Goal: Task Accomplishment & Management: Manage account settings

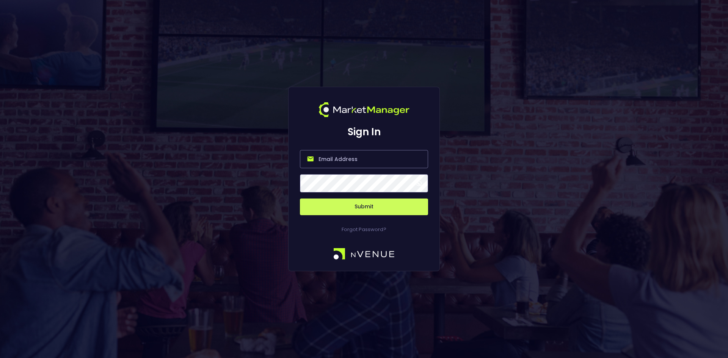
click at [351, 164] on input "email" at bounding box center [364, 159] width 128 height 18
type input "[EMAIL_ADDRESS][DOMAIN_NAME]"
click at [368, 206] on button "Submit" at bounding box center [364, 207] width 128 height 17
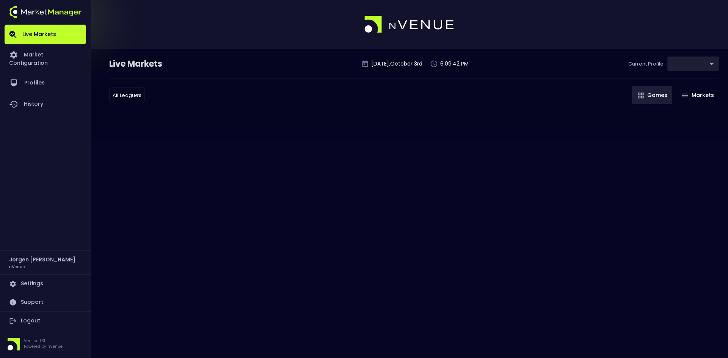
type input "d66ee90f-df8e-430e-a05c-aaf70ad95ad9"
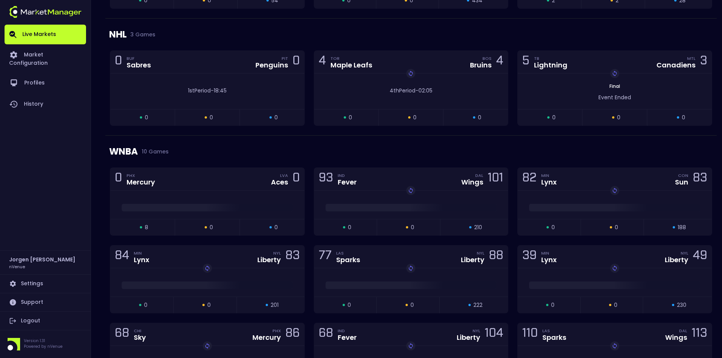
scroll to position [531, 0]
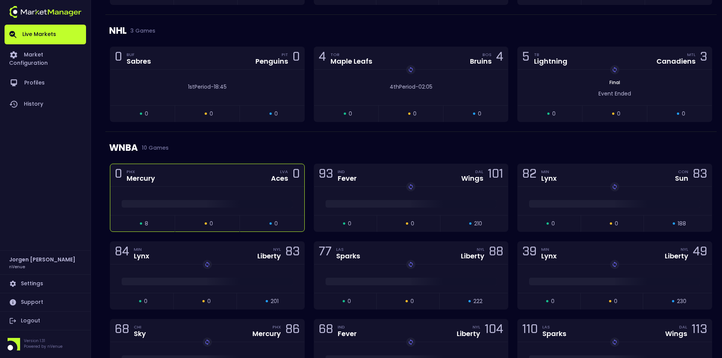
click at [234, 196] on div at bounding box center [207, 201] width 194 height 11
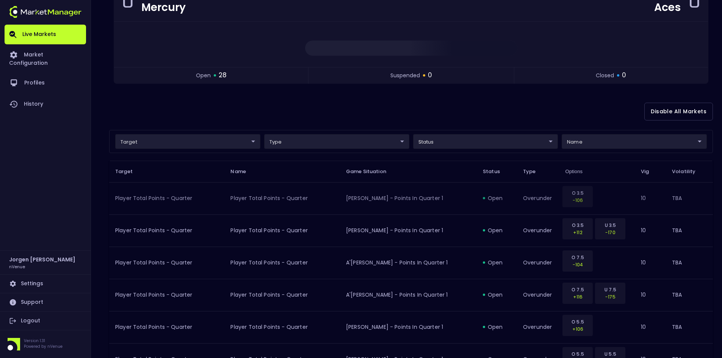
scroll to position [114, 0]
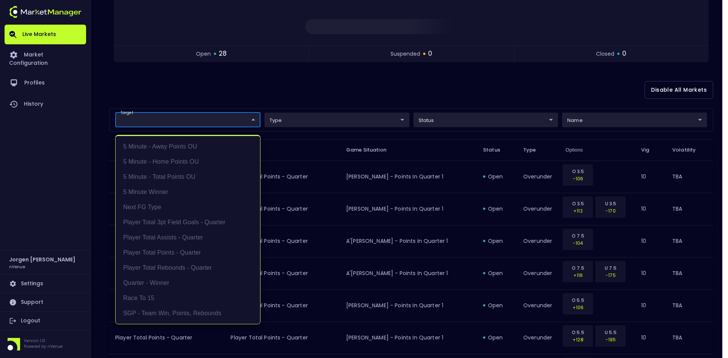
click at [324, 92] on div at bounding box center [364, 179] width 728 height 358
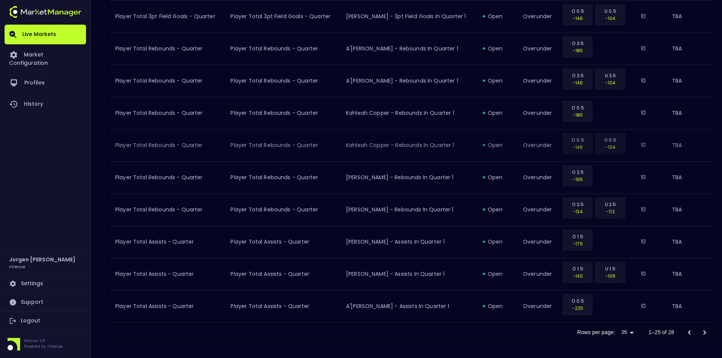
scroll to position [758, 0]
click at [705, 329] on icon "Go to next page" at bounding box center [704, 331] width 9 height 9
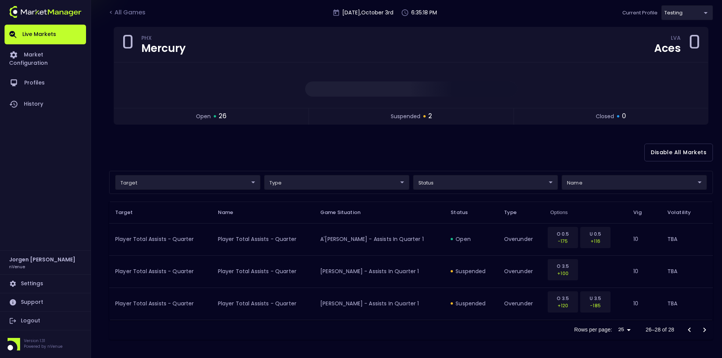
click at [688, 328] on icon "Go to previous page" at bounding box center [689, 330] width 9 height 9
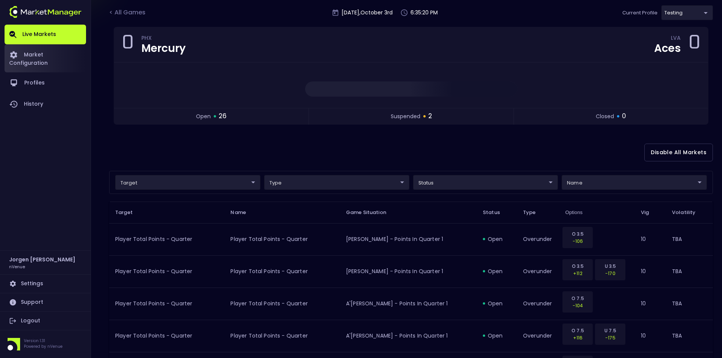
click at [61, 54] on link "Market Configuration" at bounding box center [45, 58] width 81 height 28
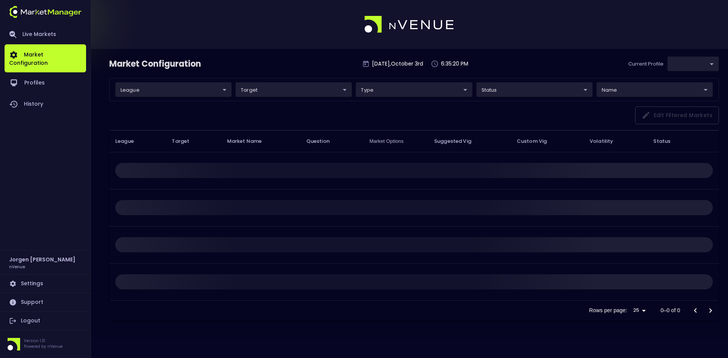
type input "d66ee90f-df8e-430e-a05c-aaf70ad95ad9"
click at [44, 35] on link "Live Markets" at bounding box center [45, 35] width 81 height 20
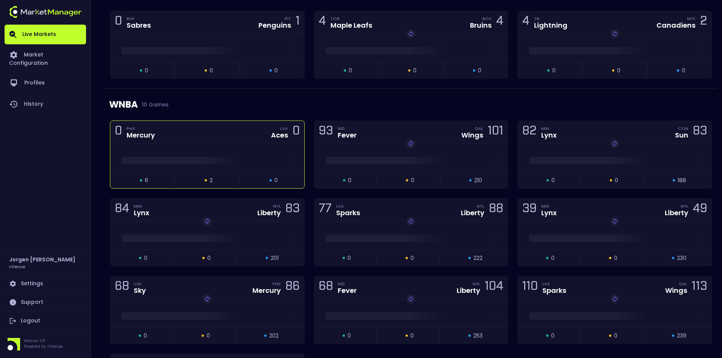
scroll to position [644, 0]
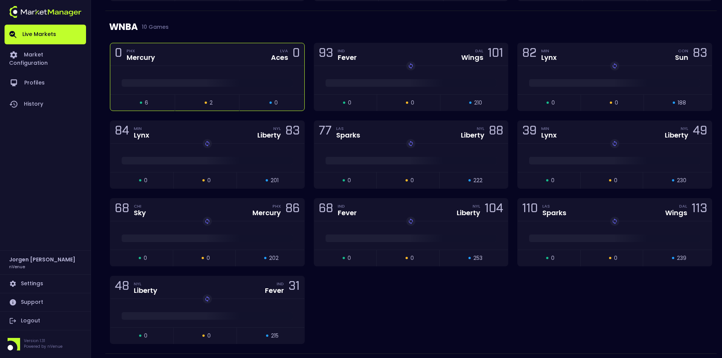
click at [230, 71] on div at bounding box center [207, 80] width 194 height 28
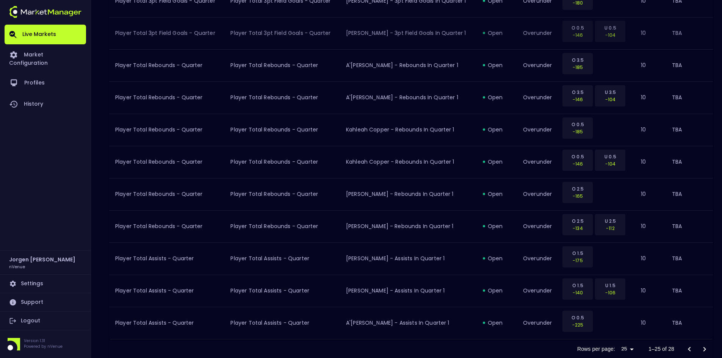
scroll to position [760, 0]
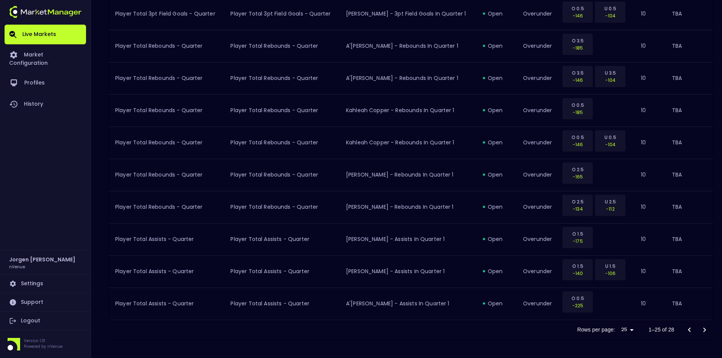
click at [707, 329] on icon "Go to next page" at bounding box center [704, 330] width 9 height 9
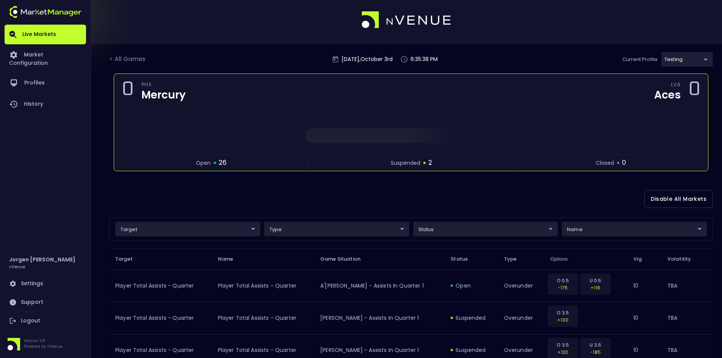
scroll to position [0, 0]
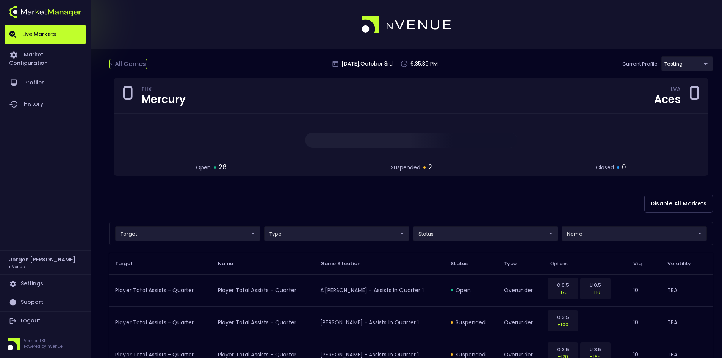
click at [138, 63] on div "< All Games" at bounding box center [128, 64] width 38 height 10
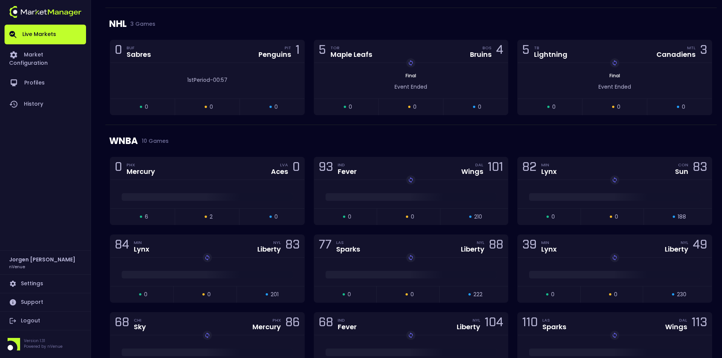
scroll to position [569, 0]
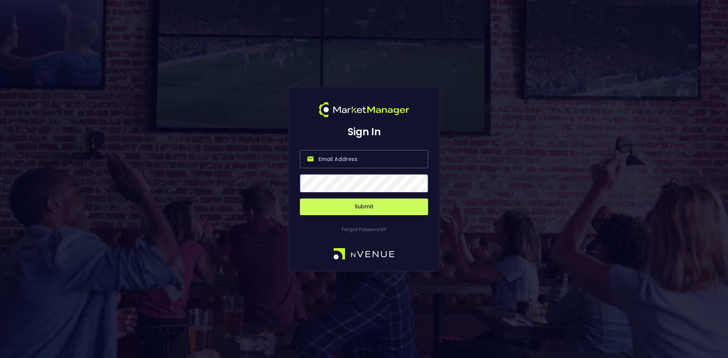
click at [373, 155] on input "email" at bounding box center [364, 159] width 128 height 18
type input "[EMAIL_ADDRESS][DOMAIN_NAME]"
click at [355, 207] on button "Submit" at bounding box center [364, 207] width 128 height 17
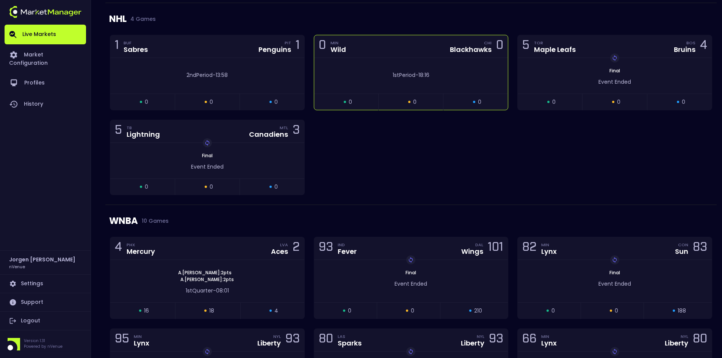
scroll to position [580, 0]
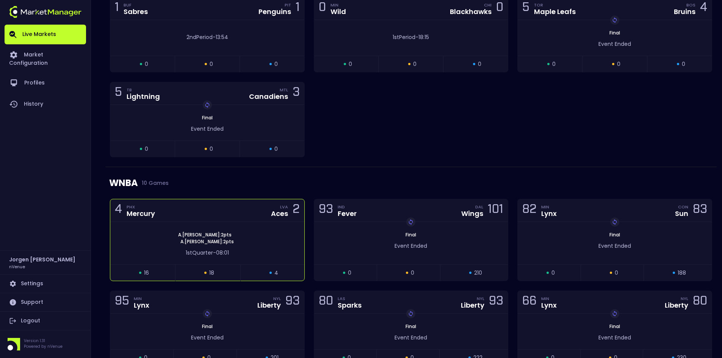
click at [239, 233] on div "[PERSON_NAME] : 2 pts [PERSON_NAME] : 2 pts" at bounding box center [207, 239] width 194 height 14
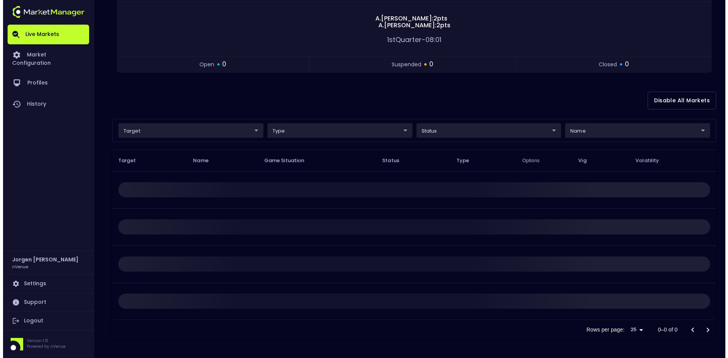
scroll to position [0, 0]
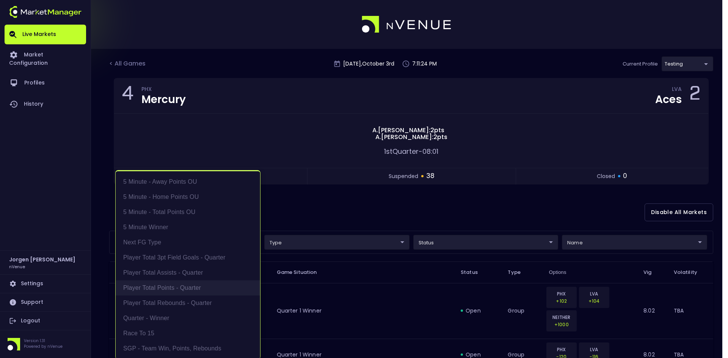
click at [176, 291] on li "Player Total Points - Quarter" at bounding box center [188, 287] width 144 height 15
type input "Player Total Points - Quarter"
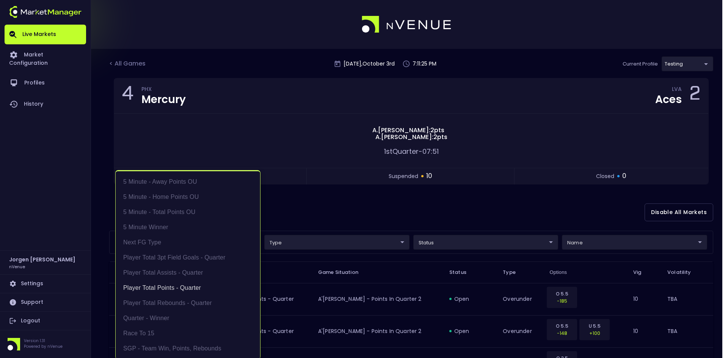
click at [320, 218] on div at bounding box center [364, 179] width 728 height 358
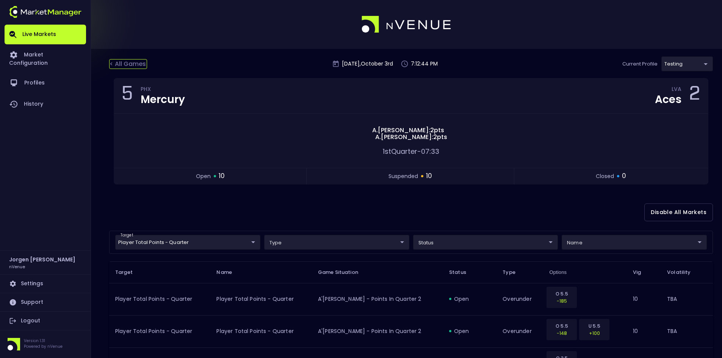
click at [126, 64] on div "< All Games" at bounding box center [128, 64] width 38 height 10
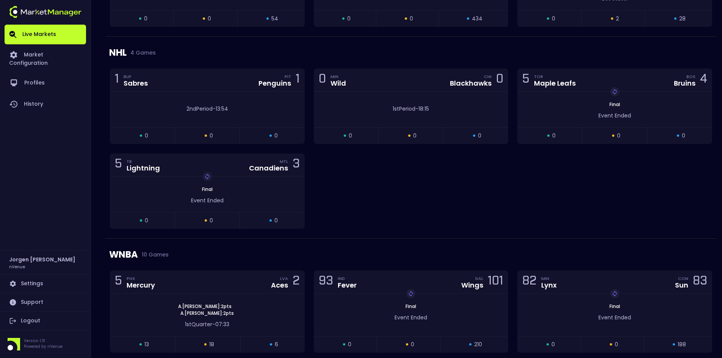
scroll to position [606, 0]
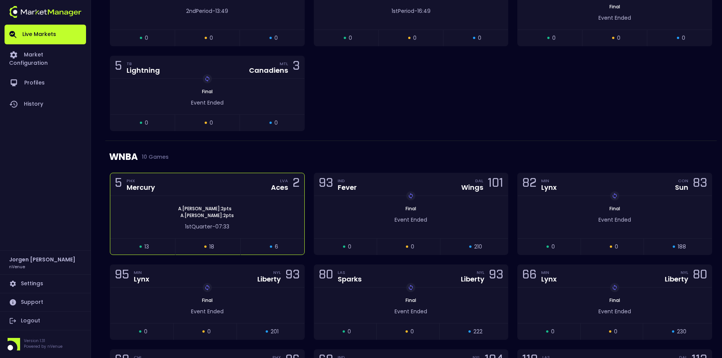
click at [255, 202] on div "[PERSON_NAME] : 2 pts [PERSON_NAME] : 2 pts 1st Quarter - 07:33" at bounding box center [207, 217] width 194 height 42
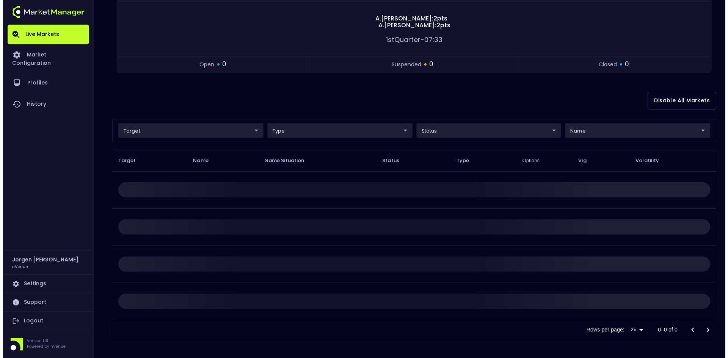
scroll to position [0, 0]
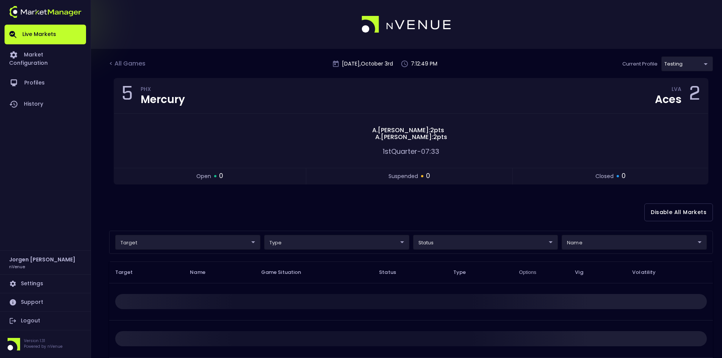
click at [228, 246] on body "Live Markets Market Configuration Profiles History [PERSON_NAME] nVenue Setting…" at bounding box center [361, 235] width 722 height 470
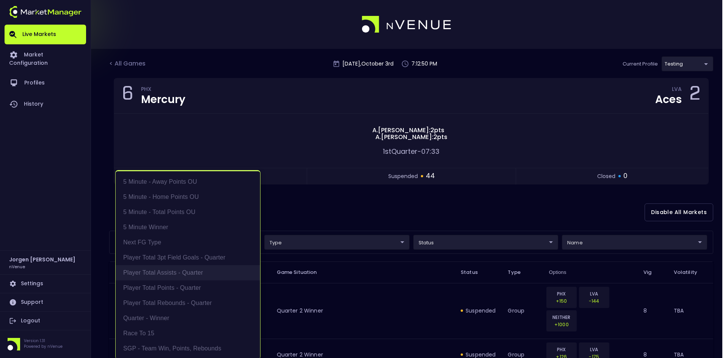
click at [188, 274] on li "Player Total Assists - Quarter" at bounding box center [188, 272] width 144 height 15
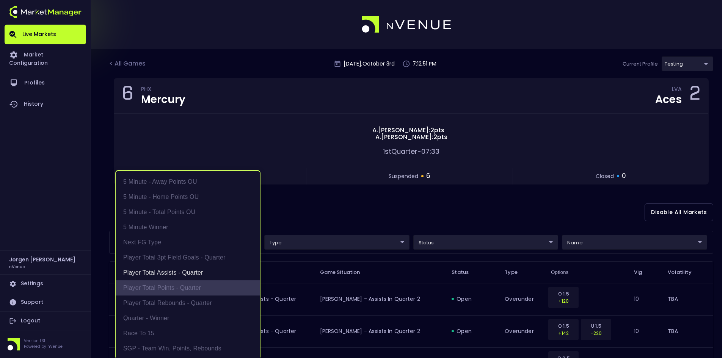
click at [184, 289] on li "Player Total Points - Quarter" at bounding box center [188, 287] width 144 height 15
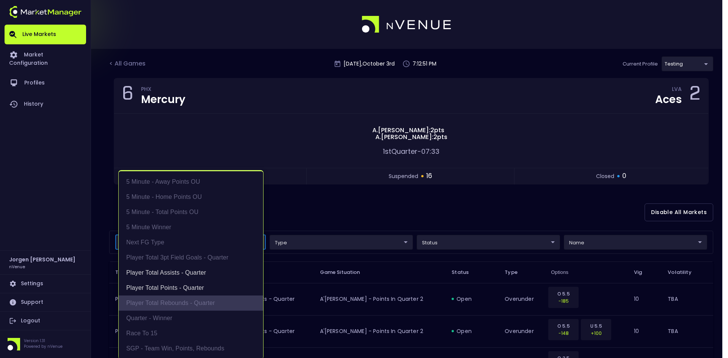
click at [184, 299] on li "Player Total Rebounds - Quarter" at bounding box center [191, 303] width 144 height 15
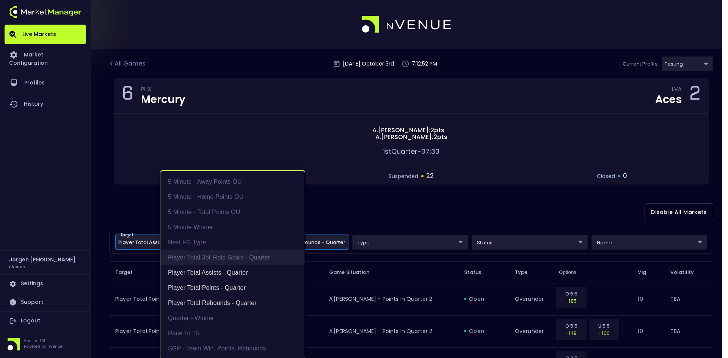
click at [210, 259] on li "Player Total 3pt Field Goals - Quarter" at bounding box center [232, 257] width 144 height 15
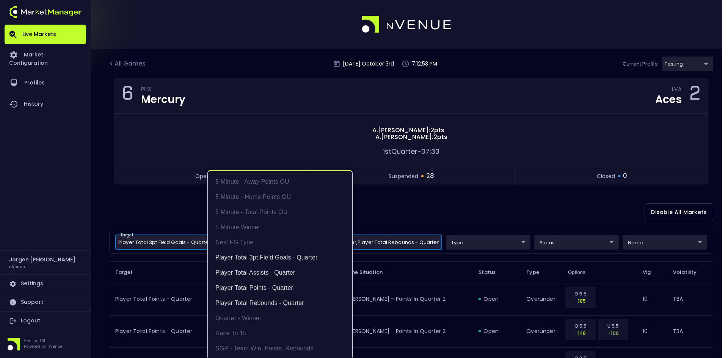
click at [431, 227] on div at bounding box center [364, 179] width 728 height 358
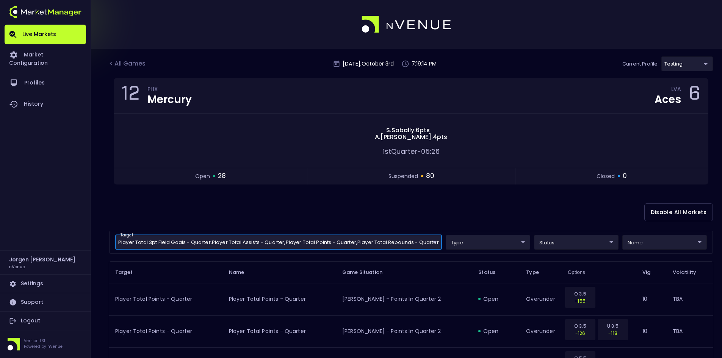
click at [292, 210] on div "Disable All Markets" at bounding box center [411, 212] width 604 height 37
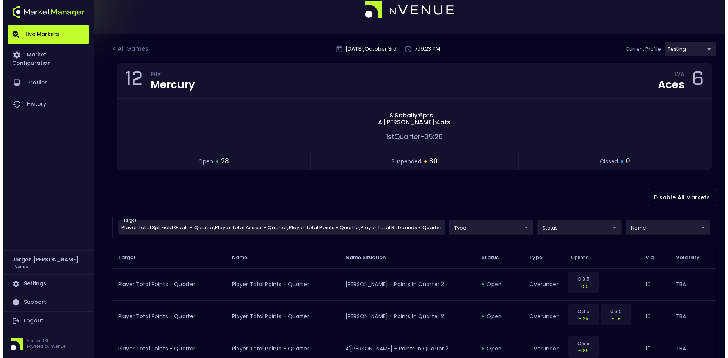
scroll to position [11, 0]
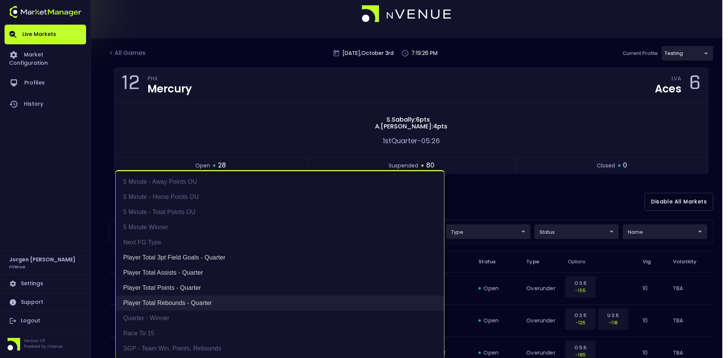
click at [180, 300] on li "Player Total Rebounds - Quarter" at bounding box center [280, 303] width 328 height 15
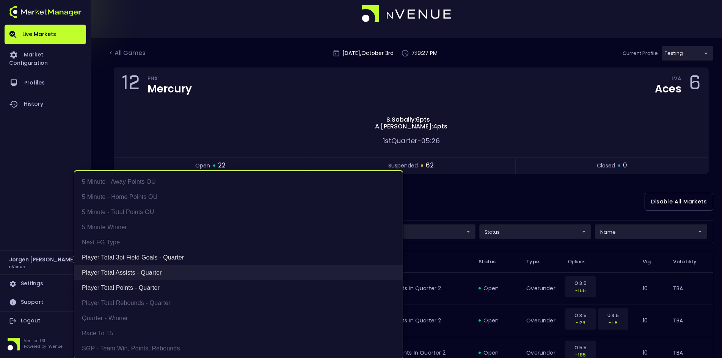
click at [152, 279] on li "Player Total Assists - Quarter" at bounding box center [238, 272] width 328 height 15
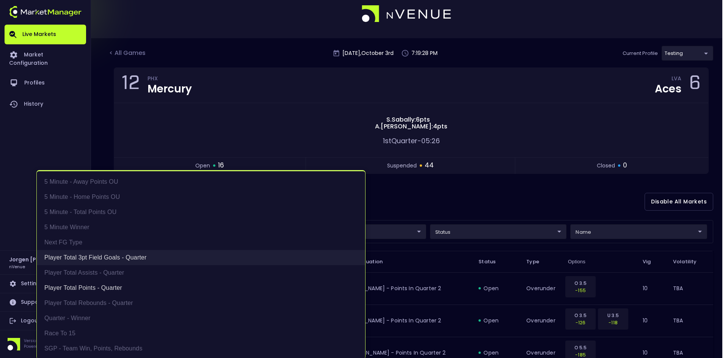
click at [133, 261] on li "Player Total 3pt Field Goals - Quarter" at bounding box center [201, 257] width 328 height 15
type input "Player Total Points - Quarter"
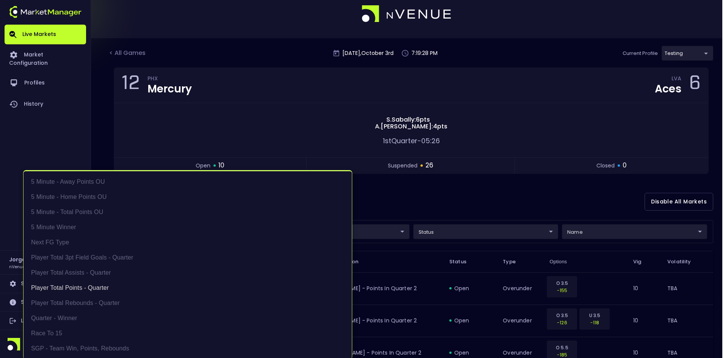
click at [438, 191] on div at bounding box center [364, 179] width 728 height 358
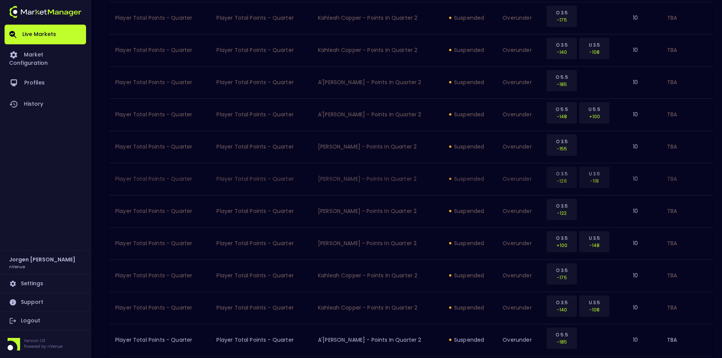
scroll to position [769, 0]
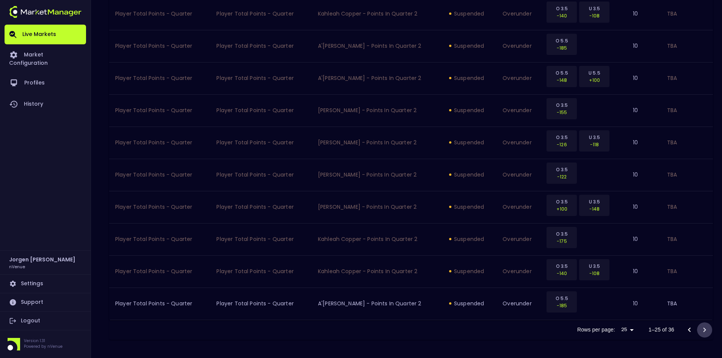
click at [705, 330] on icon "Go to next page" at bounding box center [704, 329] width 3 height 5
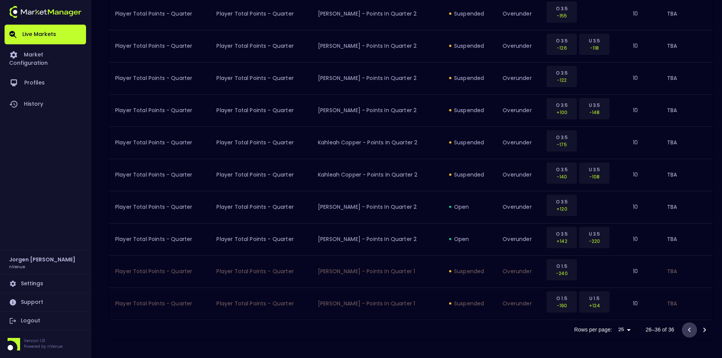
click at [694, 328] on icon "Go to previous page" at bounding box center [689, 330] width 9 height 9
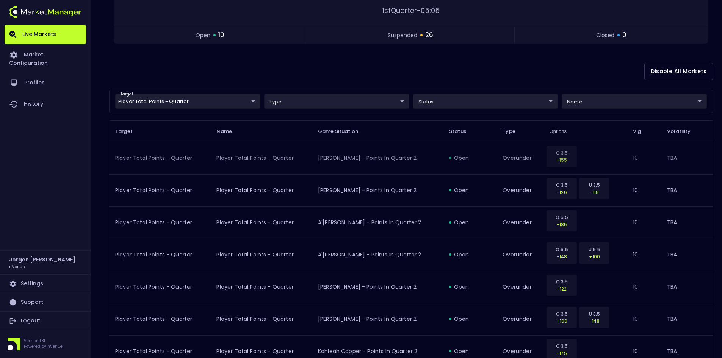
scroll to position [52, 0]
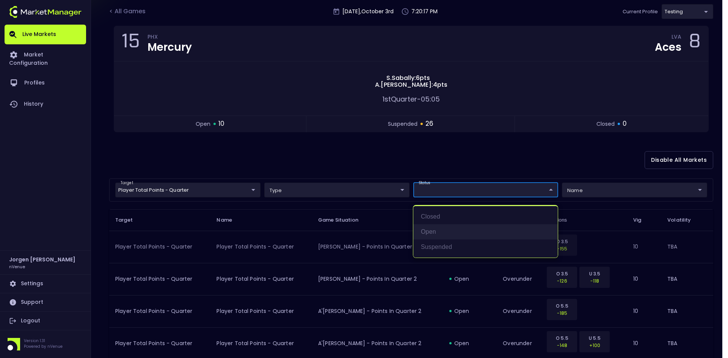
click at [434, 229] on li "open" at bounding box center [485, 231] width 144 height 15
type input "open"
click at [447, 157] on div at bounding box center [364, 179] width 728 height 358
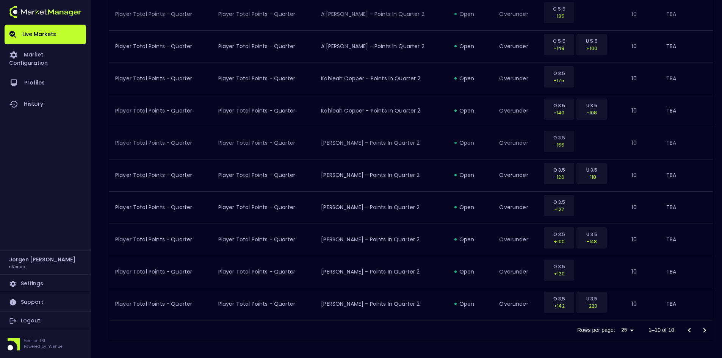
scroll to position [285, 0]
click at [706, 329] on div at bounding box center [697, 330] width 30 height 15
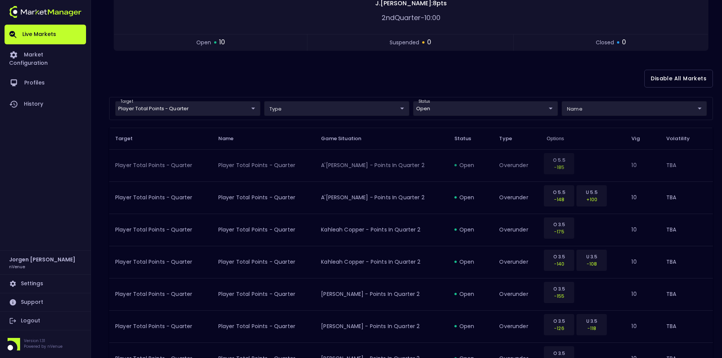
click at [391, 76] on div "Disable All Markets" at bounding box center [411, 78] width 604 height 37
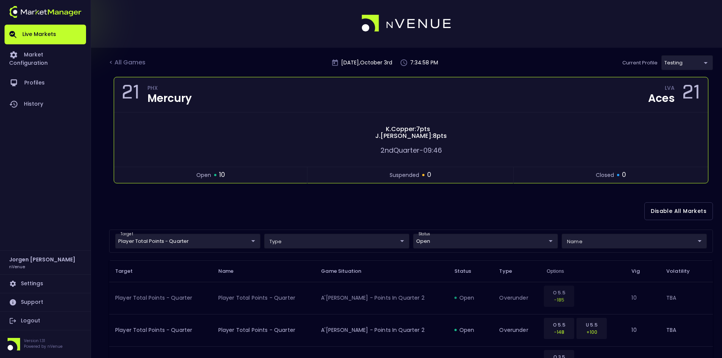
scroll to position [0, 0]
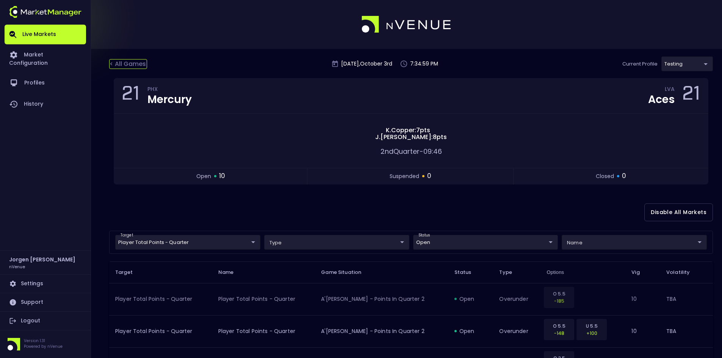
click at [133, 62] on div "< All Games" at bounding box center [128, 64] width 38 height 10
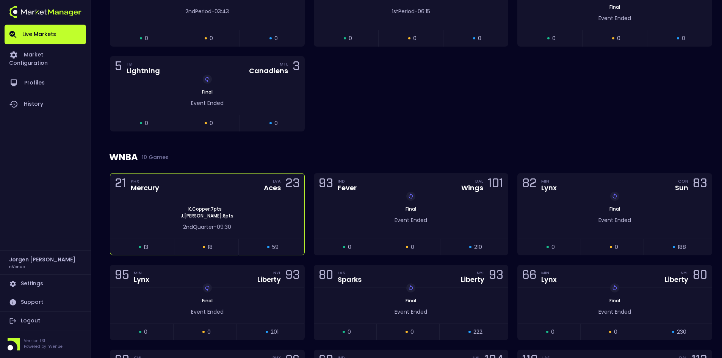
scroll to position [606, 0]
click at [237, 200] on div "K . Copper : 7 pts [PERSON_NAME] : 8 pts 2nd Quarter - 09:30" at bounding box center [207, 217] width 194 height 42
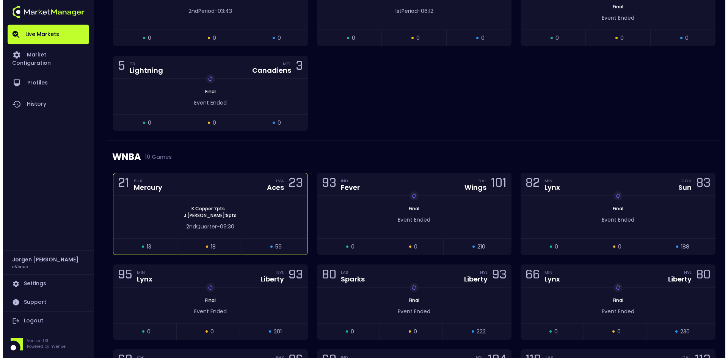
scroll to position [0, 0]
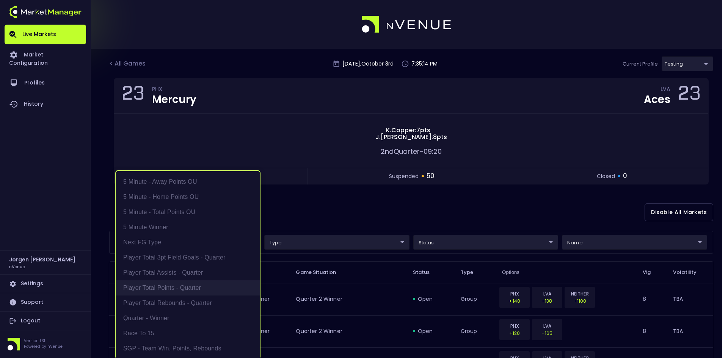
click at [172, 291] on li "Player Total Points - Quarter" at bounding box center [188, 287] width 144 height 15
type input "Player Total Points - Quarter"
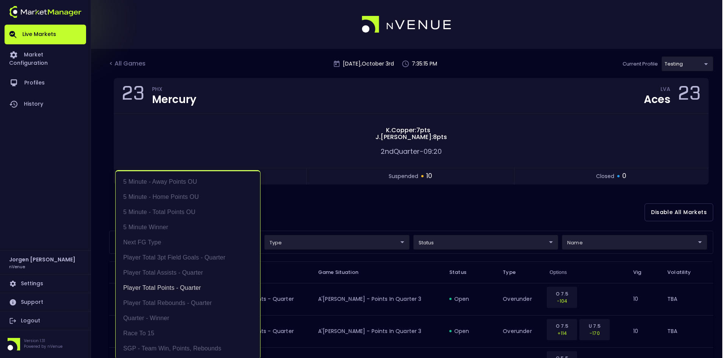
click at [348, 219] on div at bounding box center [364, 179] width 728 height 358
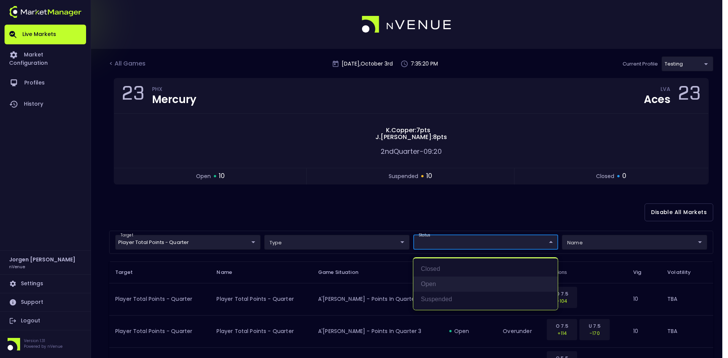
click at [431, 285] on li "open" at bounding box center [485, 284] width 144 height 15
type input "open"
click at [442, 217] on div at bounding box center [364, 179] width 728 height 358
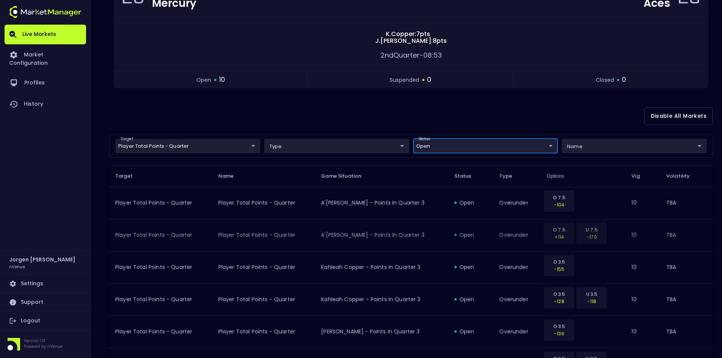
scroll to position [96, 0]
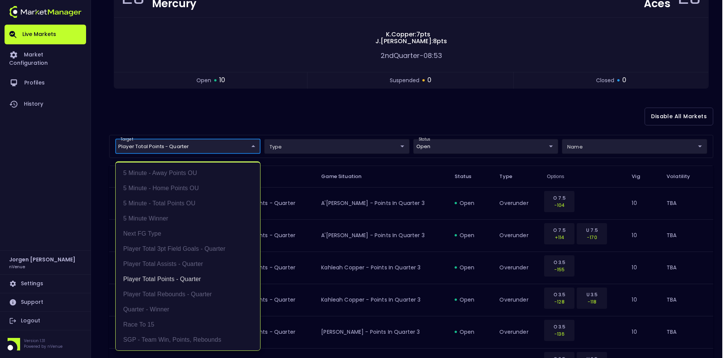
click at [201, 143] on body "Live Markets Market Configuration Profiles History [PERSON_NAME] nVenue Setting…" at bounding box center [364, 226] width 728 height 644
click at [163, 277] on li "Player Total Points - Quarter" at bounding box center [188, 279] width 144 height 15
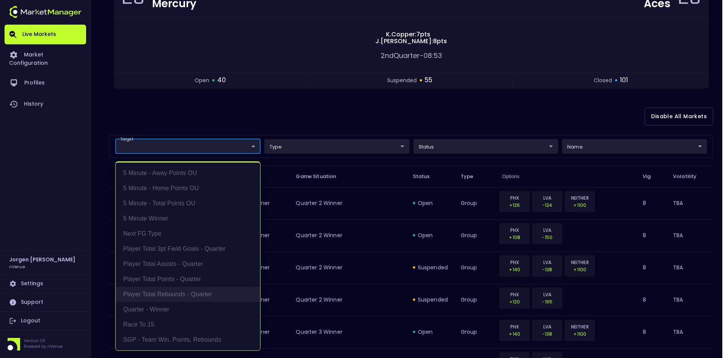
click at [164, 292] on li "Player Total Rebounds - Quarter" at bounding box center [188, 294] width 144 height 15
type input "Player Total Rebounds - Quarter"
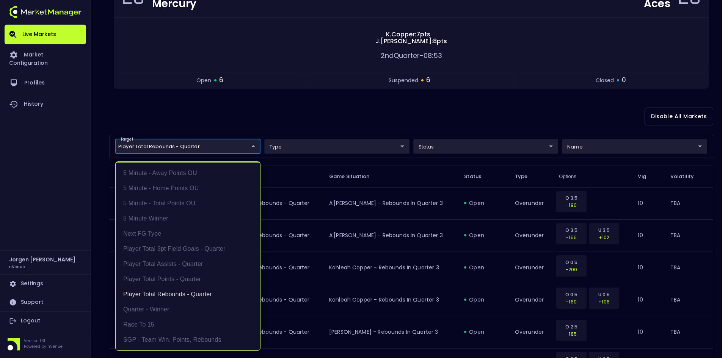
click at [435, 145] on div at bounding box center [364, 179] width 728 height 358
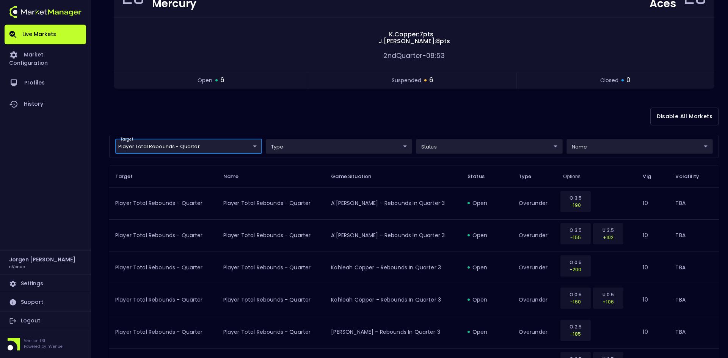
click at [442, 145] on body "Live Markets Market Configuration Profiles History [PERSON_NAME] nVenue Setting…" at bounding box center [364, 258] width 728 height 708
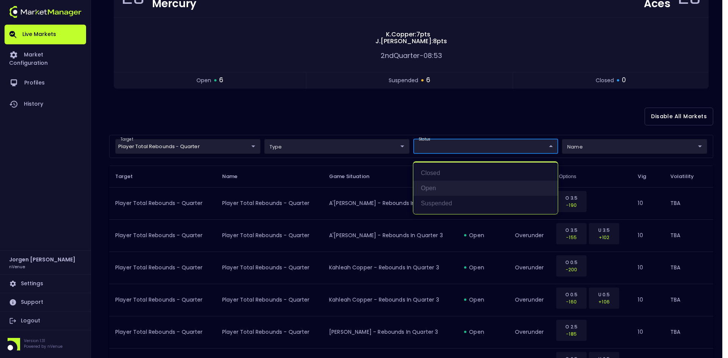
click at [433, 194] on li "open" at bounding box center [485, 188] width 144 height 15
type input "open"
click at [433, 107] on div at bounding box center [364, 179] width 728 height 358
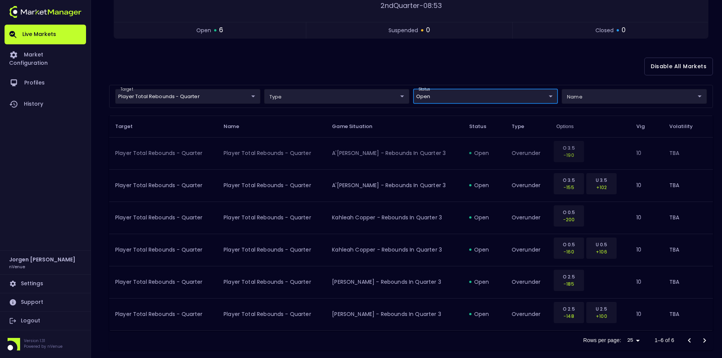
scroll to position [157, 0]
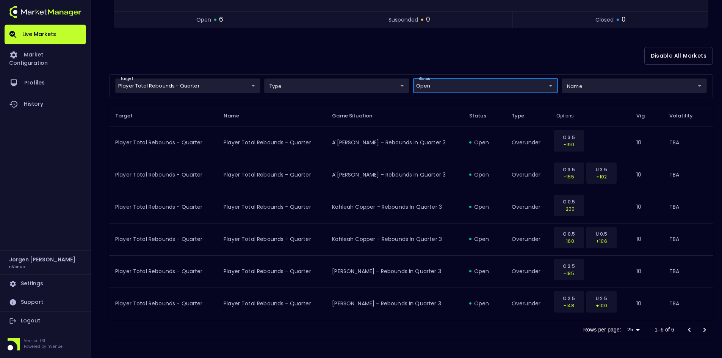
click at [503, 50] on div "Disable All Markets" at bounding box center [411, 56] width 604 height 37
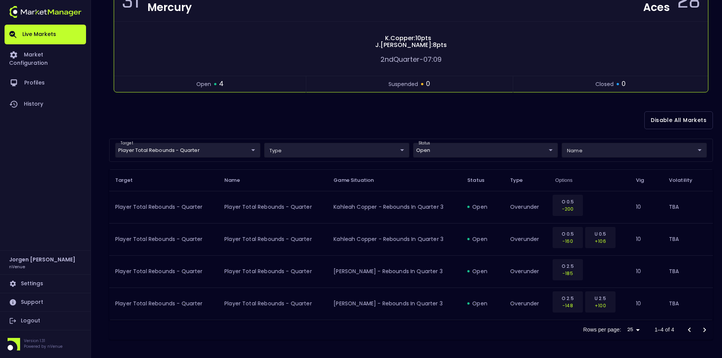
scroll to position [92, 0]
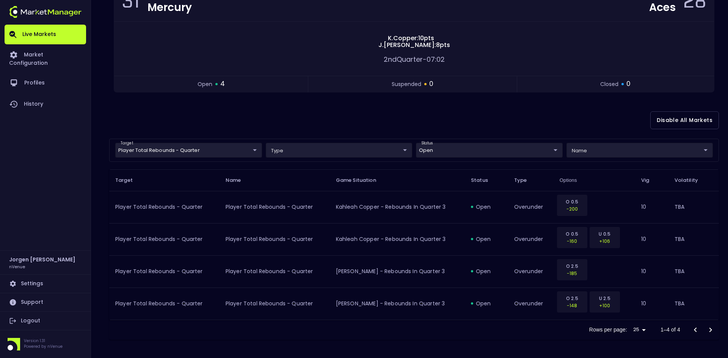
click at [204, 155] on body "Live Markets Market Configuration Profiles History [PERSON_NAME] nVenue Setting…" at bounding box center [364, 133] width 728 height 450
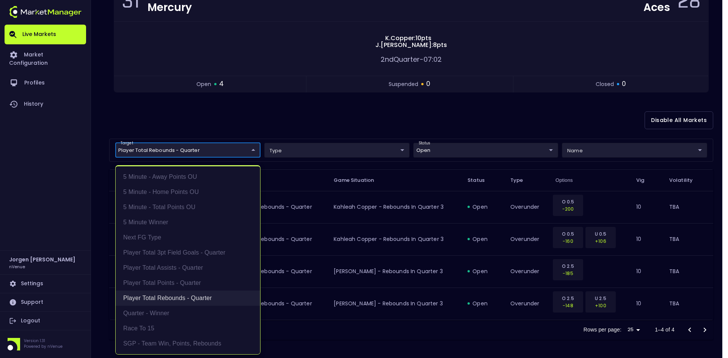
click at [147, 302] on li "Player Total Rebounds - Quarter" at bounding box center [188, 298] width 144 height 15
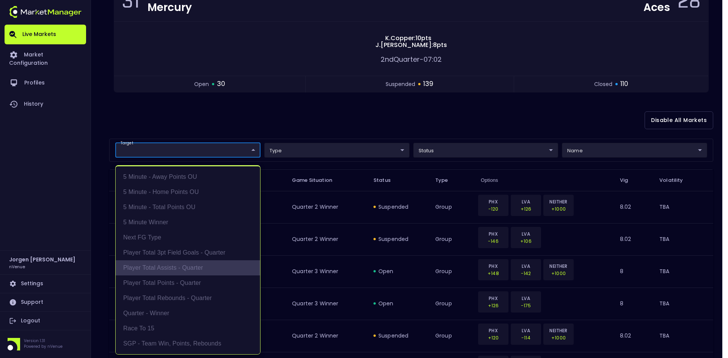
click at [157, 270] on li "Player Total Assists - Quarter" at bounding box center [188, 267] width 144 height 15
type input "Player Total Assists - Quarter"
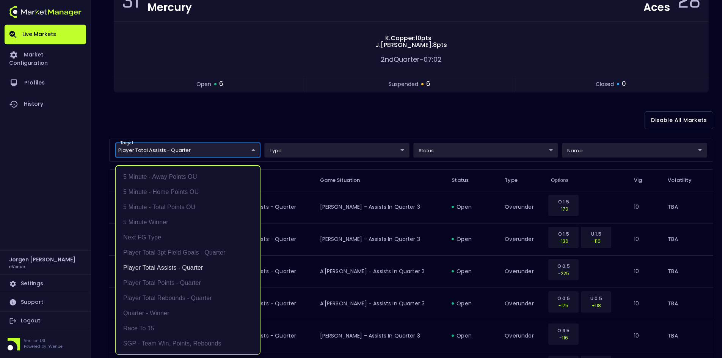
click at [428, 123] on div at bounding box center [364, 179] width 728 height 358
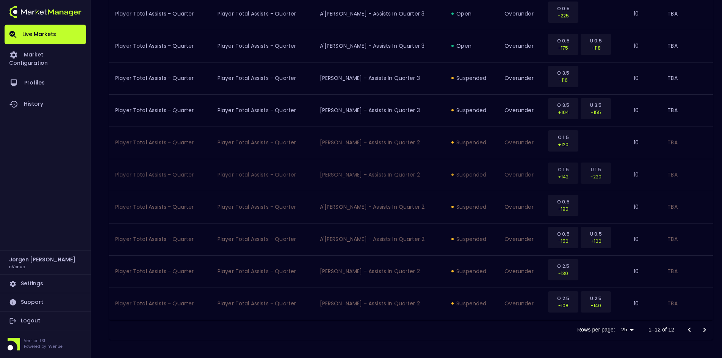
scroll to position [122, 0]
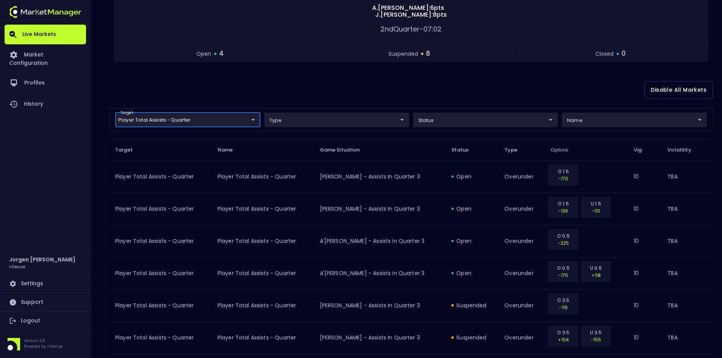
click at [210, 118] on body "Live Markets Market Configuration Profiles History [PERSON_NAME] nVenue Setting…" at bounding box center [361, 232] width 722 height 708
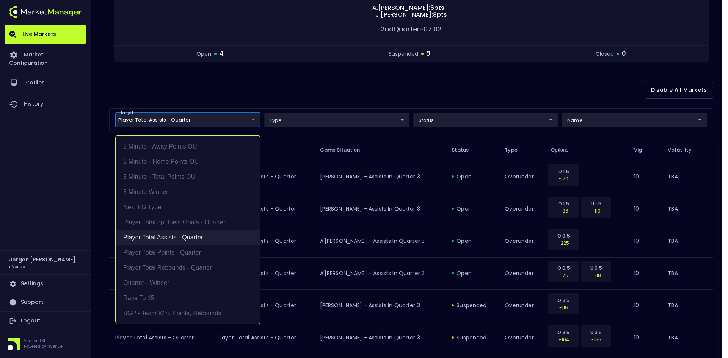
click at [156, 236] on li "Player Total Assists - Quarter" at bounding box center [188, 237] width 144 height 15
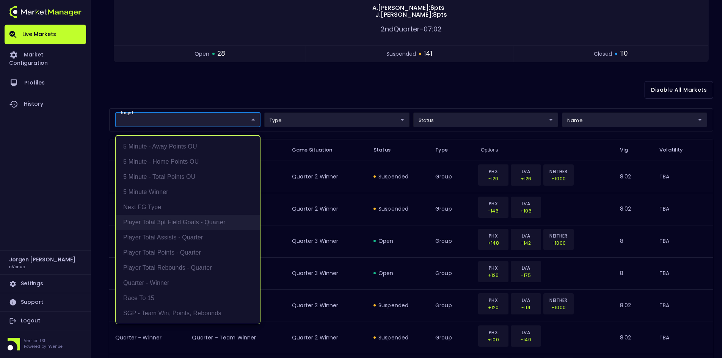
click at [162, 221] on li "Player Total 3pt Field Goals - Quarter" at bounding box center [188, 222] width 144 height 15
type input "Player Total 3pt Field Goals - Quarter"
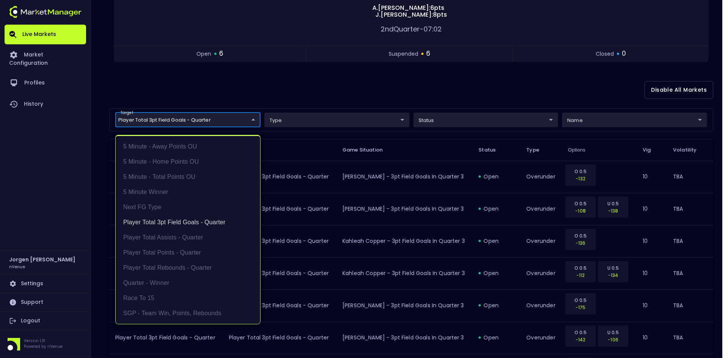
click at [426, 92] on div at bounding box center [364, 179] width 728 height 358
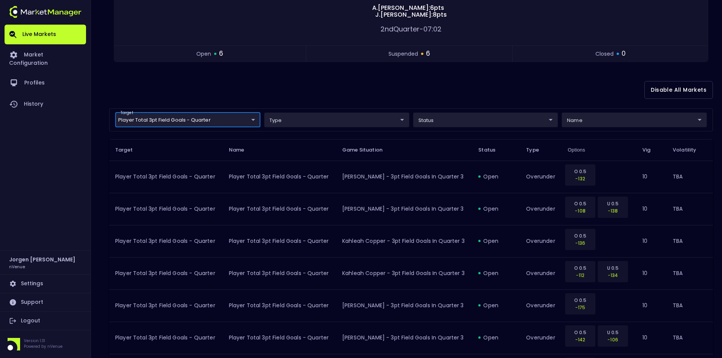
click at [465, 120] on body "Live Markets Market Configuration Profiles History [PERSON_NAME] nVenue Setting…" at bounding box center [361, 232] width 722 height 708
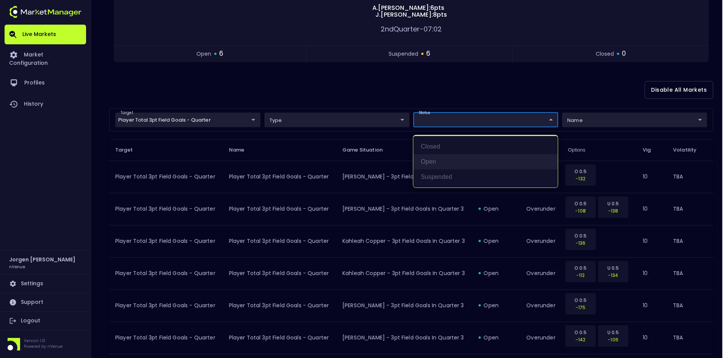
click at [443, 155] on li "open" at bounding box center [485, 161] width 144 height 15
type input "open"
click at [451, 97] on div at bounding box center [364, 179] width 728 height 358
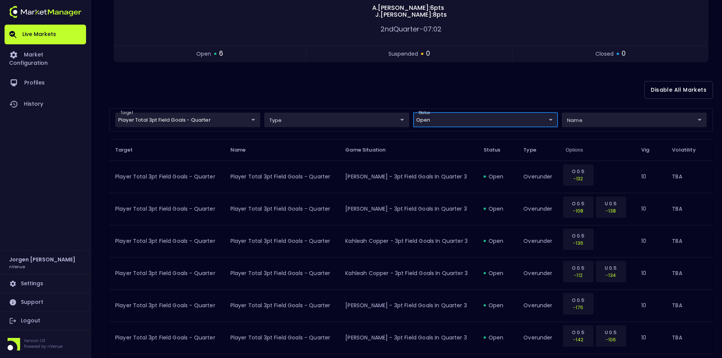
scroll to position [157, 0]
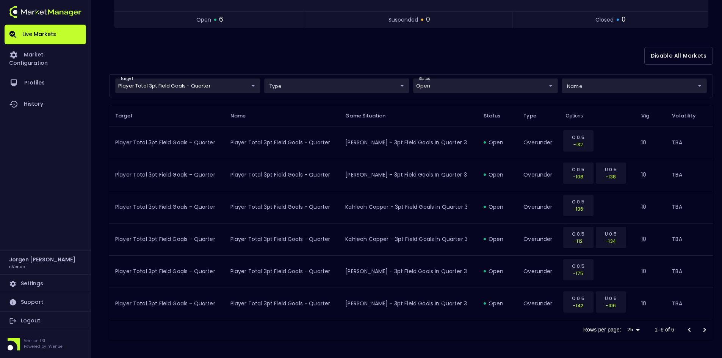
click at [334, 54] on div "Disable All Markets" at bounding box center [411, 56] width 604 height 37
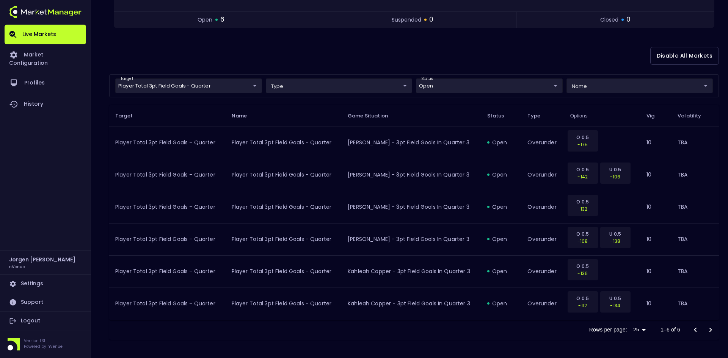
click at [205, 83] on body "Live Markets Market Configuration Profiles History [PERSON_NAME] nVenue Setting…" at bounding box center [364, 100] width 728 height 515
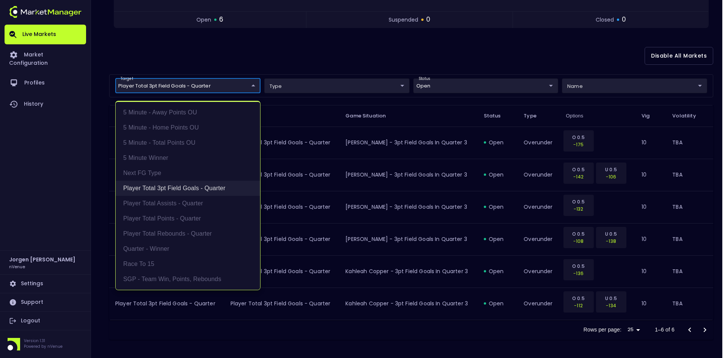
click at [168, 188] on li "Player Total 3pt Field Goals - Quarter" at bounding box center [188, 188] width 144 height 15
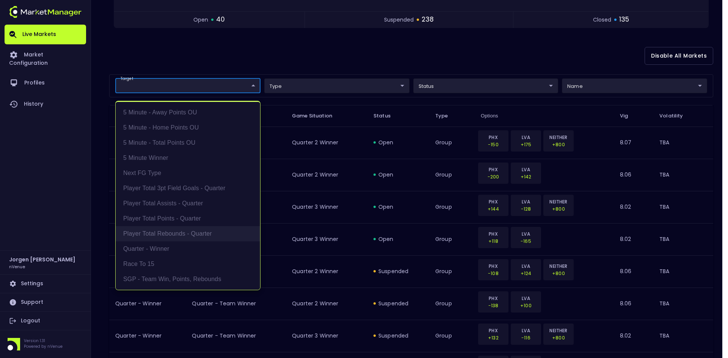
click at [167, 232] on li "Player Total Rebounds - Quarter" at bounding box center [188, 233] width 144 height 15
type input "Player Total Rebounds - Quarter"
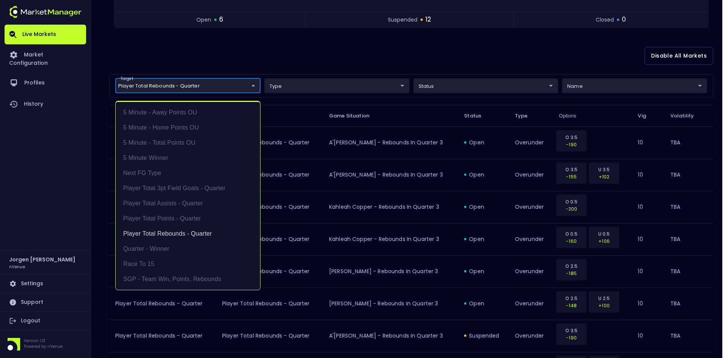
click at [382, 37] on div at bounding box center [364, 179] width 728 height 358
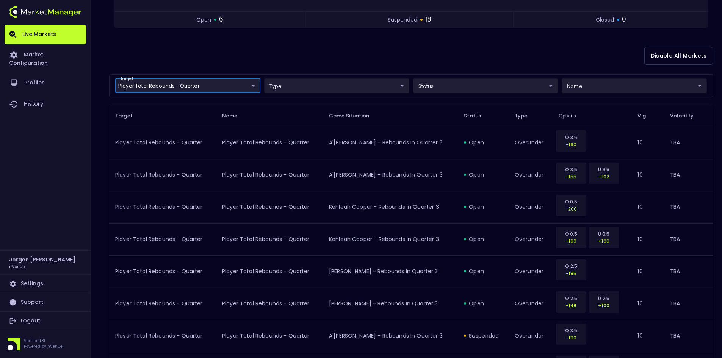
click at [399, 50] on div "Disable All Markets" at bounding box center [411, 56] width 604 height 37
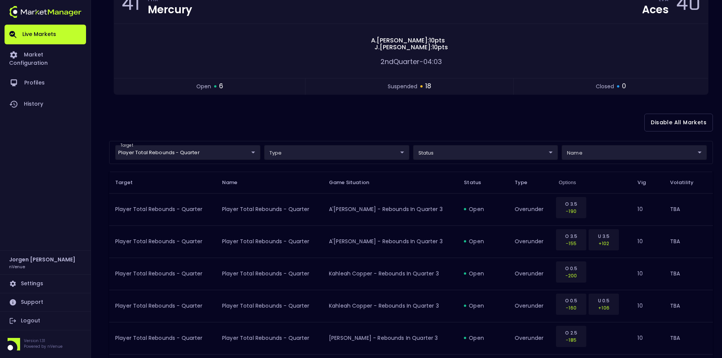
scroll to position [0, 0]
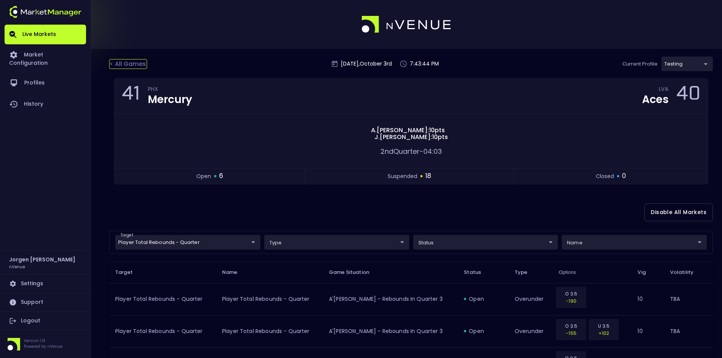
click at [129, 63] on div "< All Games" at bounding box center [128, 64] width 38 height 10
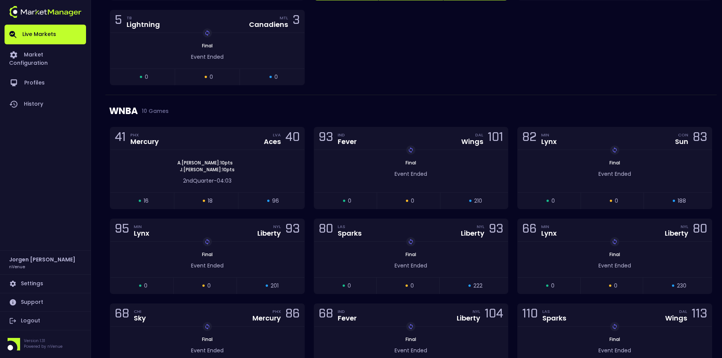
scroll to position [682, 0]
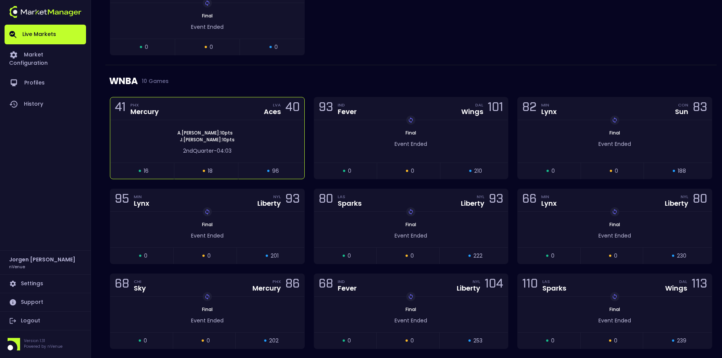
click at [259, 132] on div "[PERSON_NAME] : 10 pts [PERSON_NAME] : 10 pts" at bounding box center [207, 137] width 194 height 14
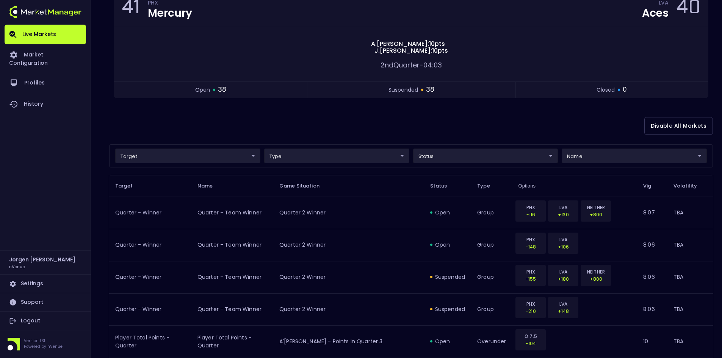
scroll to position [114, 0]
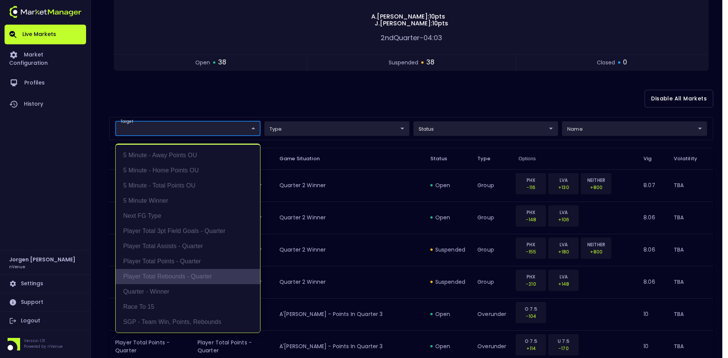
click at [148, 274] on li "Player Total Rebounds - Quarter" at bounding box center [188, 276] width 144 height 15
type input "Player Total Rebounds - Quarter"
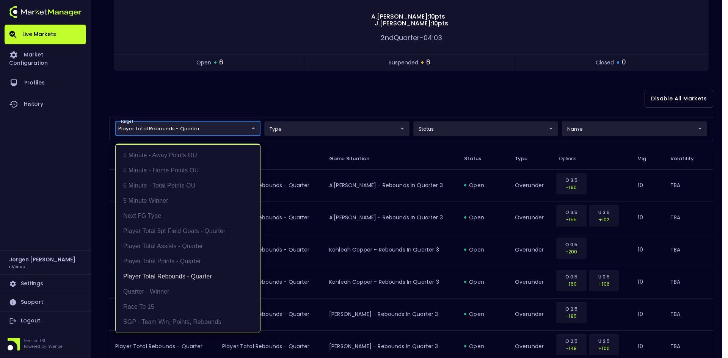
click at [437, 127] on div at bounding box center [364, 179] width 728 height 358
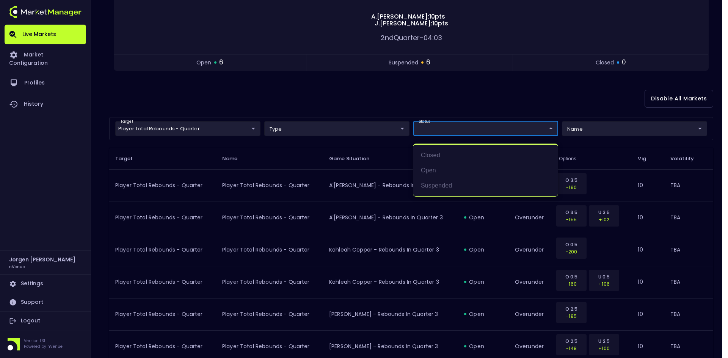
click at [439, 129] on body "Live Markets Market Configuration Profiles History [PERSON_NAME] nVenue Setting…" at bounding box center [364, 240] width 728 height 708
click at [434, 169] on li "open" at bounding box center [485, 170] width 144 height 15
type input "open"
click at [390, 114] on div at bounding box center [364, 179] width 728 height 358
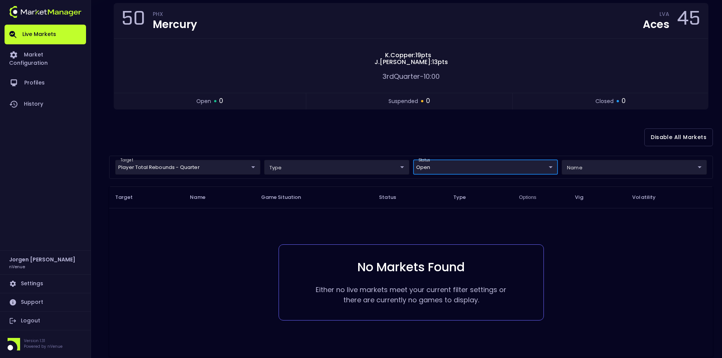
scroll to position [76, 0]
click at [221, 167] on body "Live Markets Market Configuration Profiles History [PERSON_NAME] nVenue Setting…" at bounding box center [361, 159] width 722 height 470
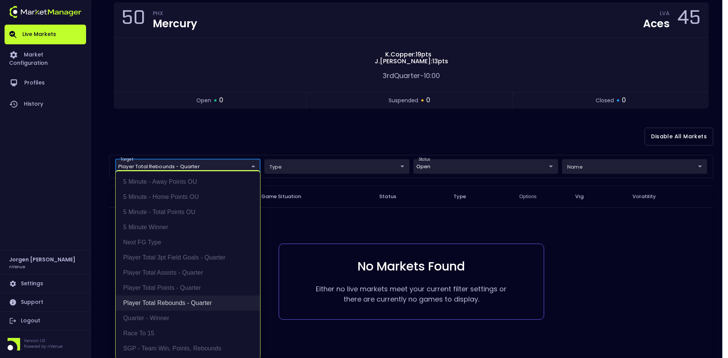
click at [185, 300] on li "Player Total Rebounds - Quarter" at bounding box center [188, 303] width 144 height 15
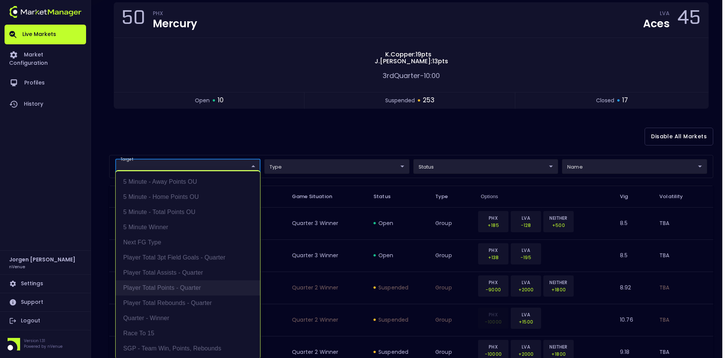
click at [175, 284] on li "Player Total Points - Quarter" at bounding box center [188, 287] width 144 height 15
type input "Player Total Points - Quarter"
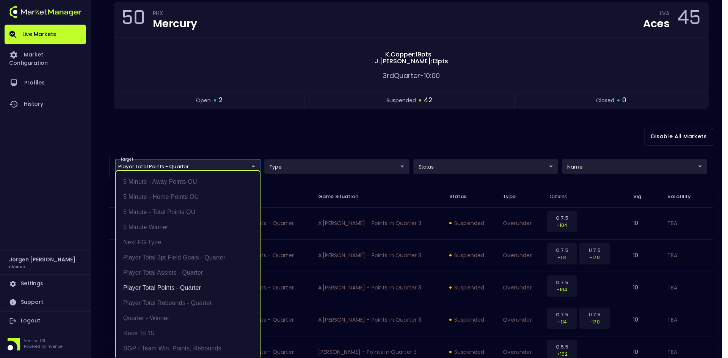
click at [395, 138] on div at bounding box center [364, 179] width 728 height 358
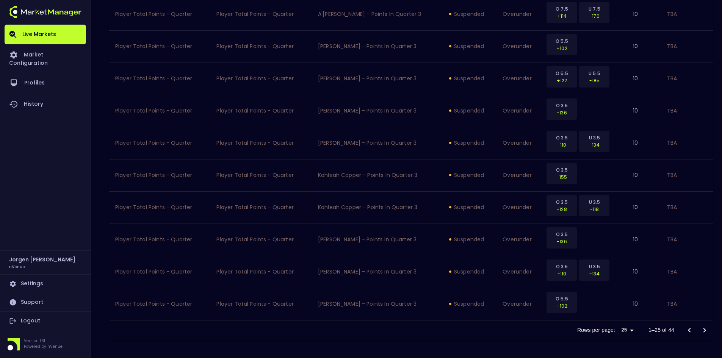
scroll to position [769, 0]
click at [703, 331] on icon "Go to next page" at bounding box center [704, 330] width 9 height 9
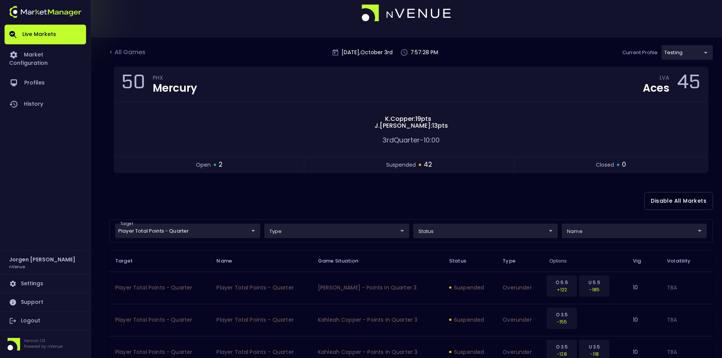
scroll to position [0, 0]
